Goal: Use online tool/utility: Utilize a website feature to perform a specific function

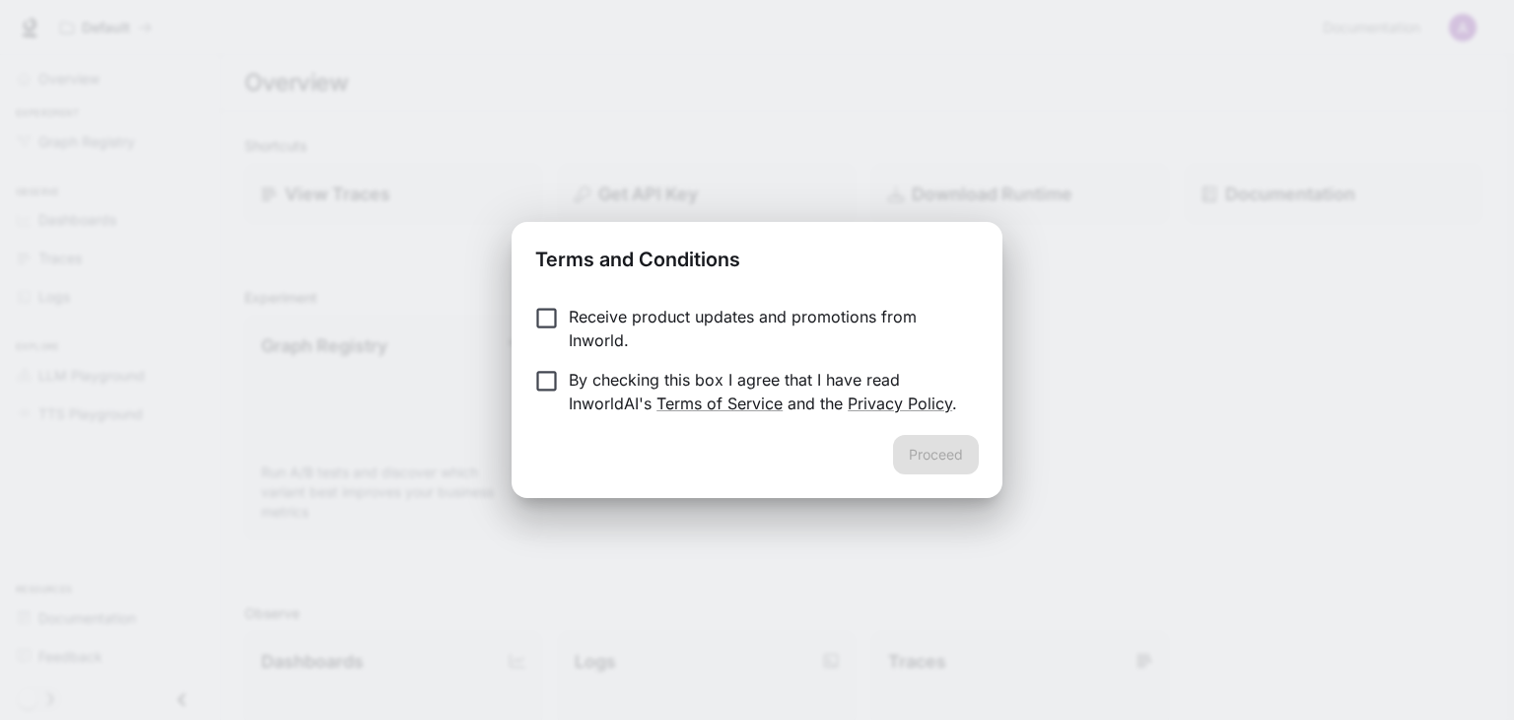
click at [553, 395] on label "By checking this box I agree that I have read InworldAI's Terms of Service and …" at bounding box center [744, 391] width 439 height 47
click at [582, 309] on p "Receive product updates and promotions from Inworld." at bounding box center [766, 328] width 394 height 47
click at [924, 448] on button "Proceed" at bounding box center [936, 454] width 86 height 39
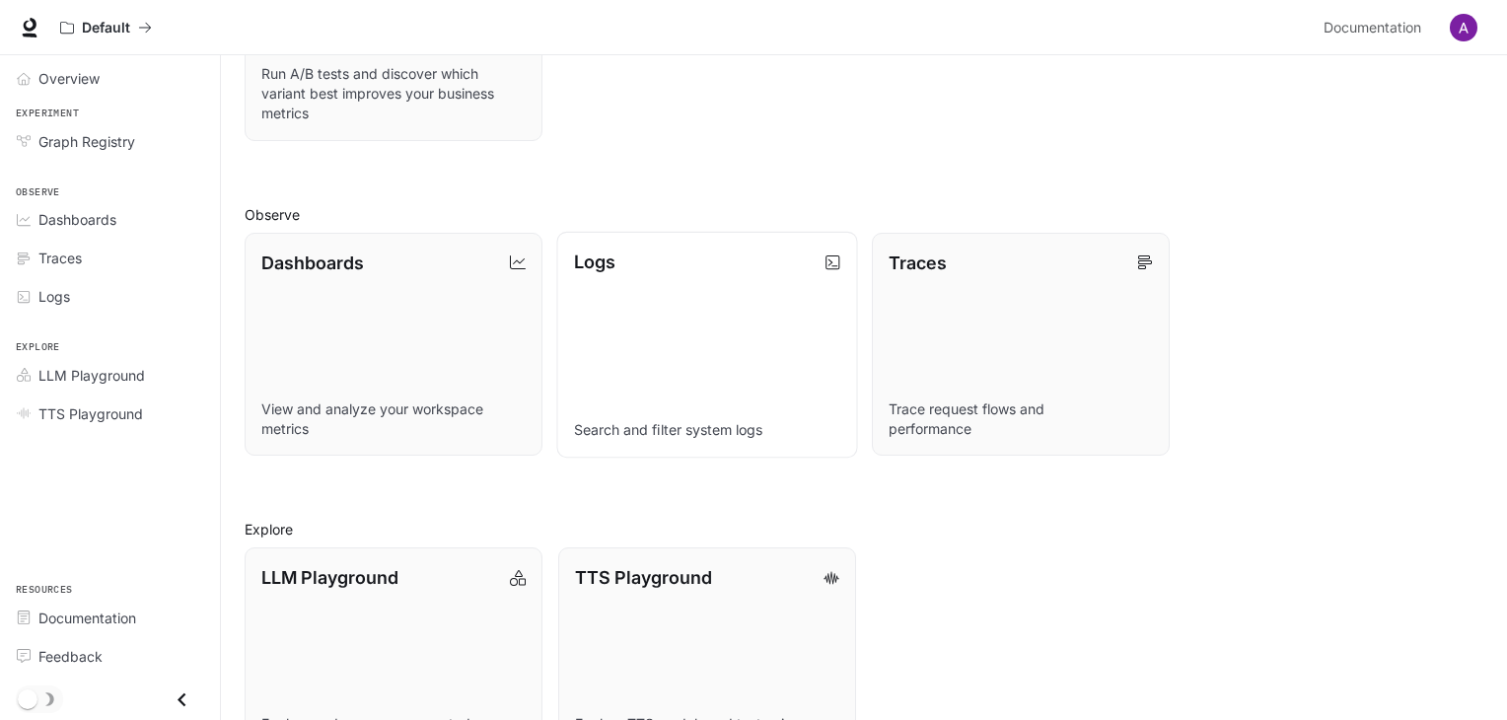
scroll to position [472, 0]
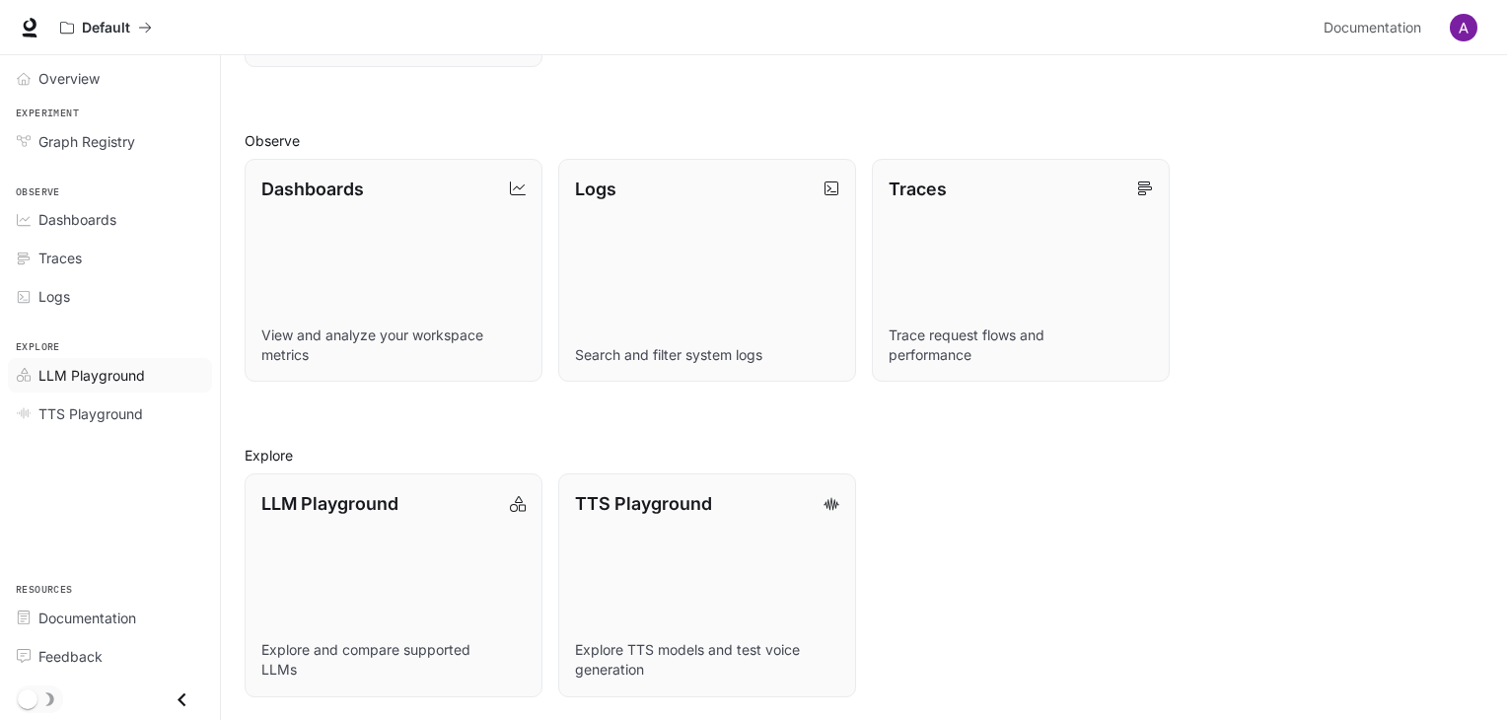
click at [156, 381] on div "LLM Playground" at bounding box center [120, 375] width 165 height 21
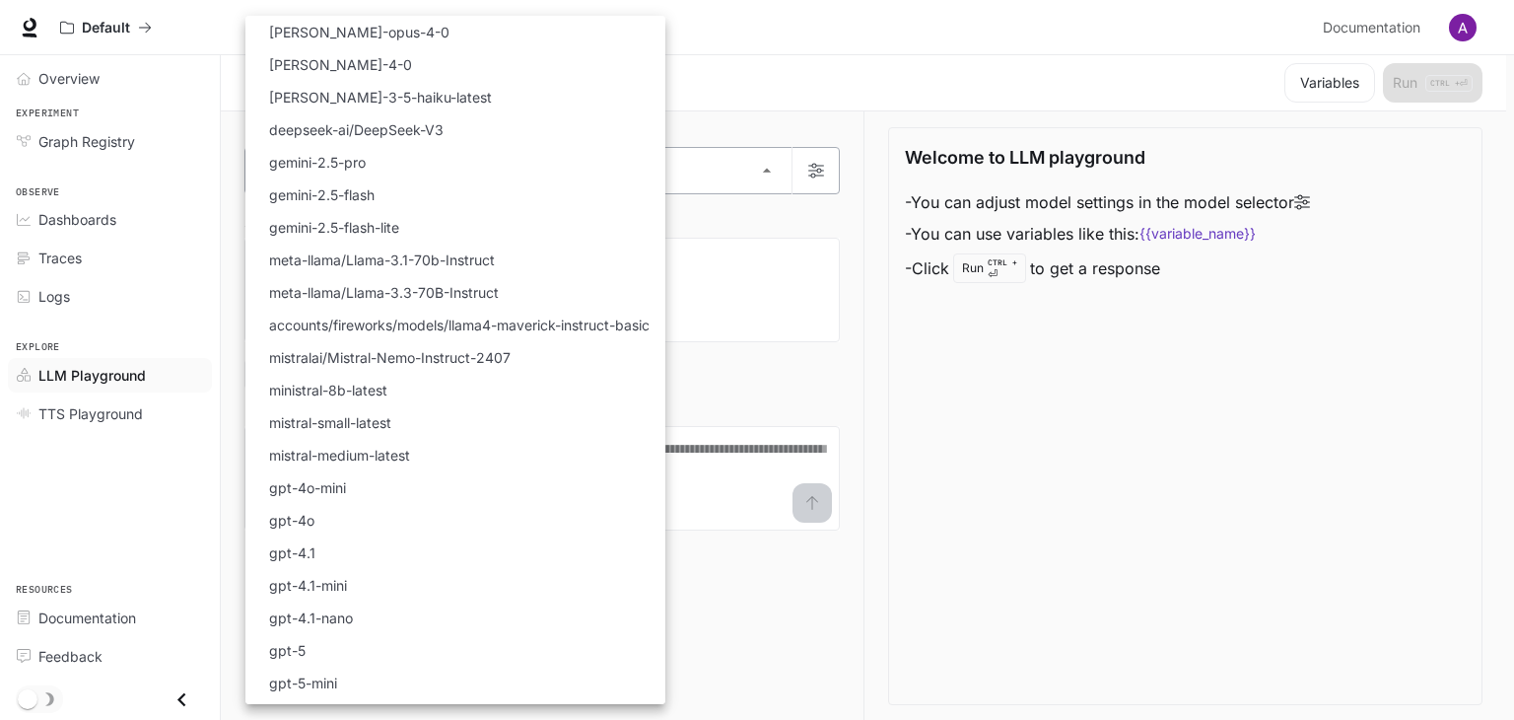
click at [312, 181] on body "Skip to main content Default Documentation Documentation Portal Overview Experi…" at bounding box center [757, 360] width 1514 height 721
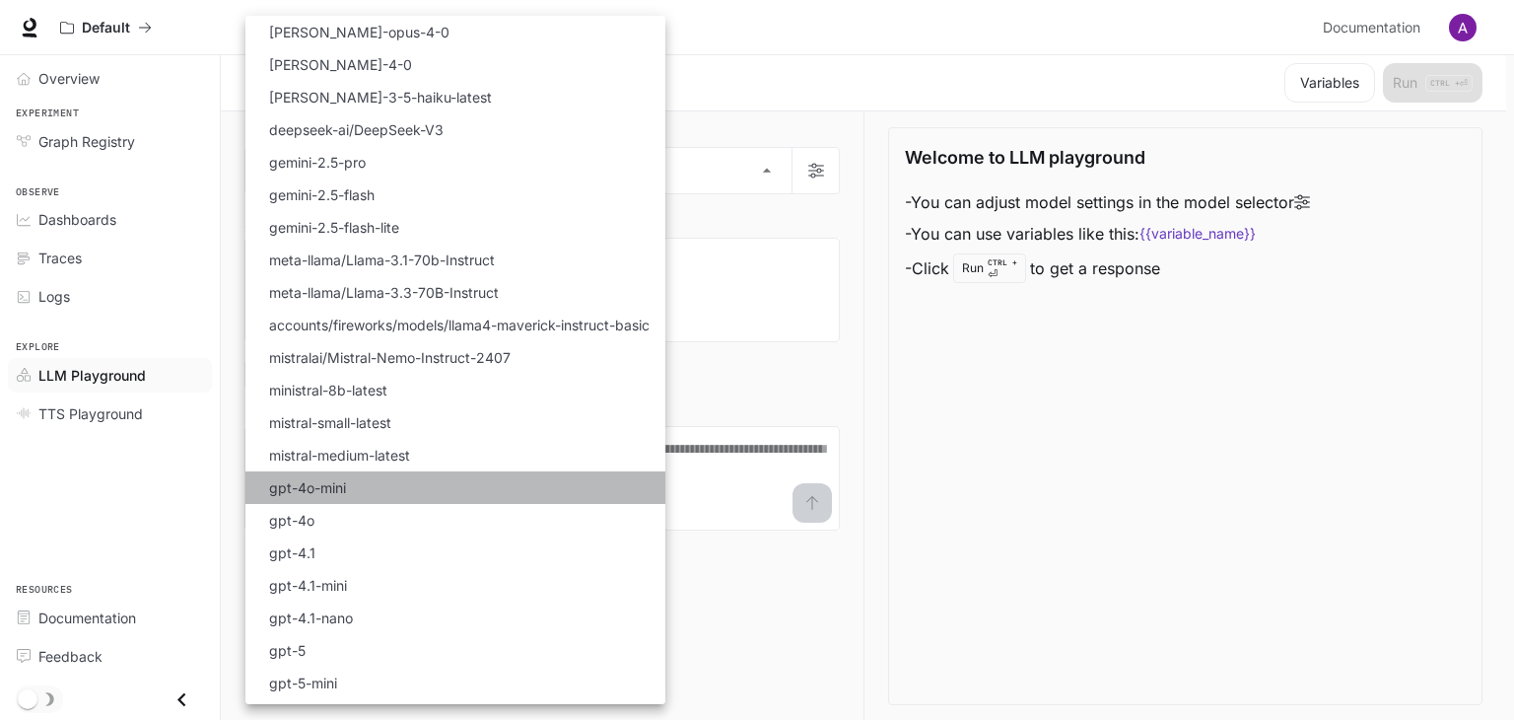
click at [452, 497] on li "gpt-4o-mini" at bounding box center [456, 487] width 420 height 33
type input "**********"
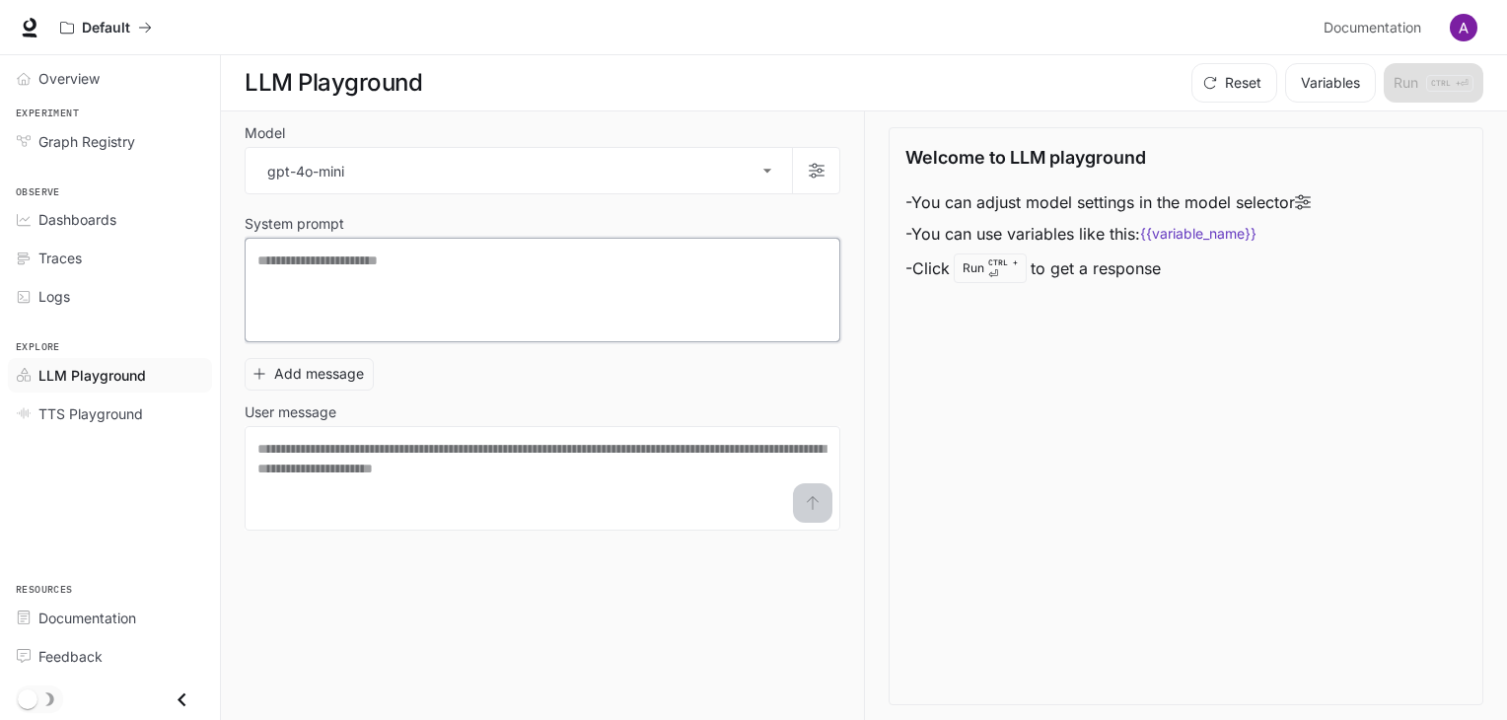
click at [504, 259] on textarea at bounding box center [542, 289] width 570 height 79
click at [493, 480] on textarea at bounding box center [542, 478] width 570 height 79
click at [122, 147] on span "Graph Registry" at bounding box center [86, 141] width 97 height 21
